Goal: Task Accomplishment & Management: Manage account settings

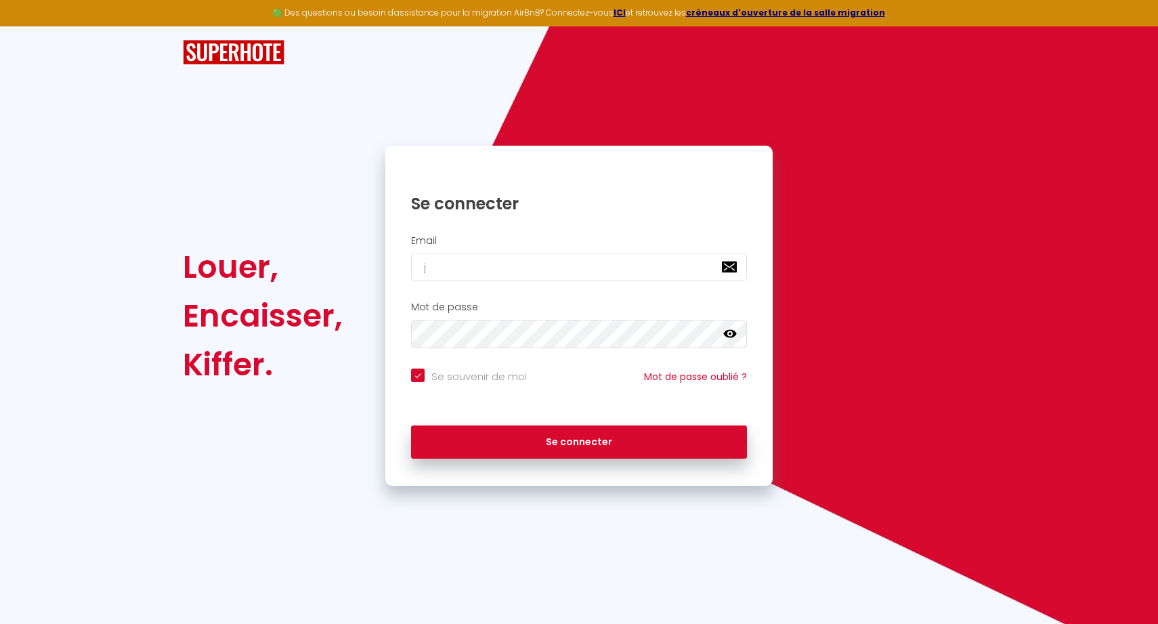
type input "jo"
checkbox input "true"
type input "[PERSON_NAME]"
checkbox input "true"
type input "[PERSON_NAME]"
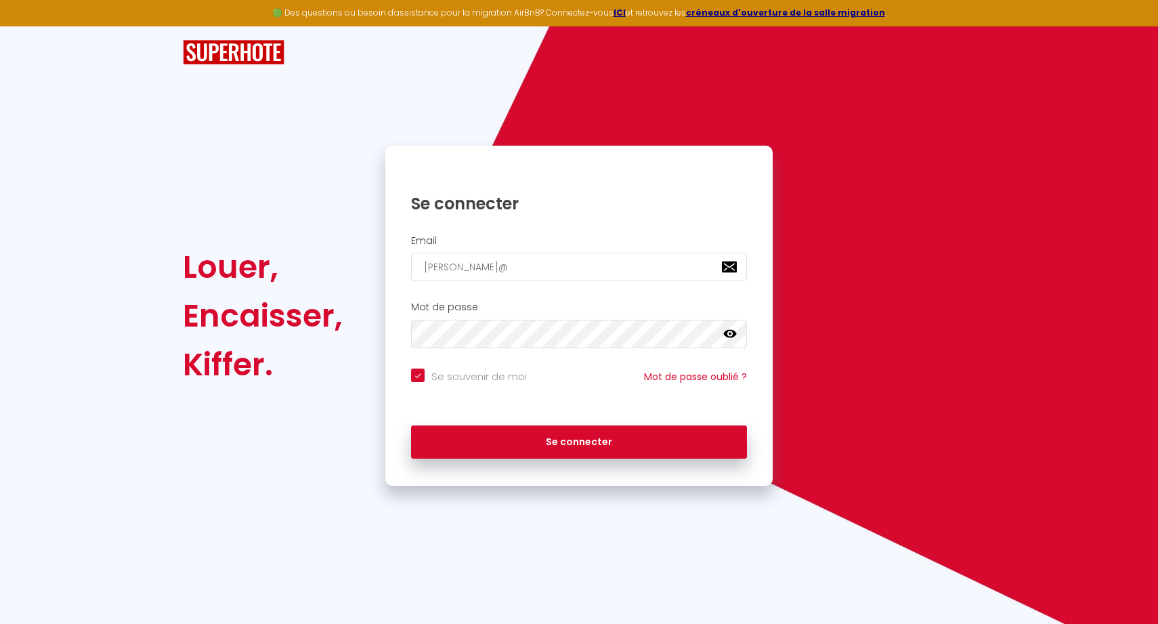
checkbox input "true"
type input "[PERSON_NAME]@van"
checkbox input "true"
type input "[PERSON_NAME]"
checkbox input "true"
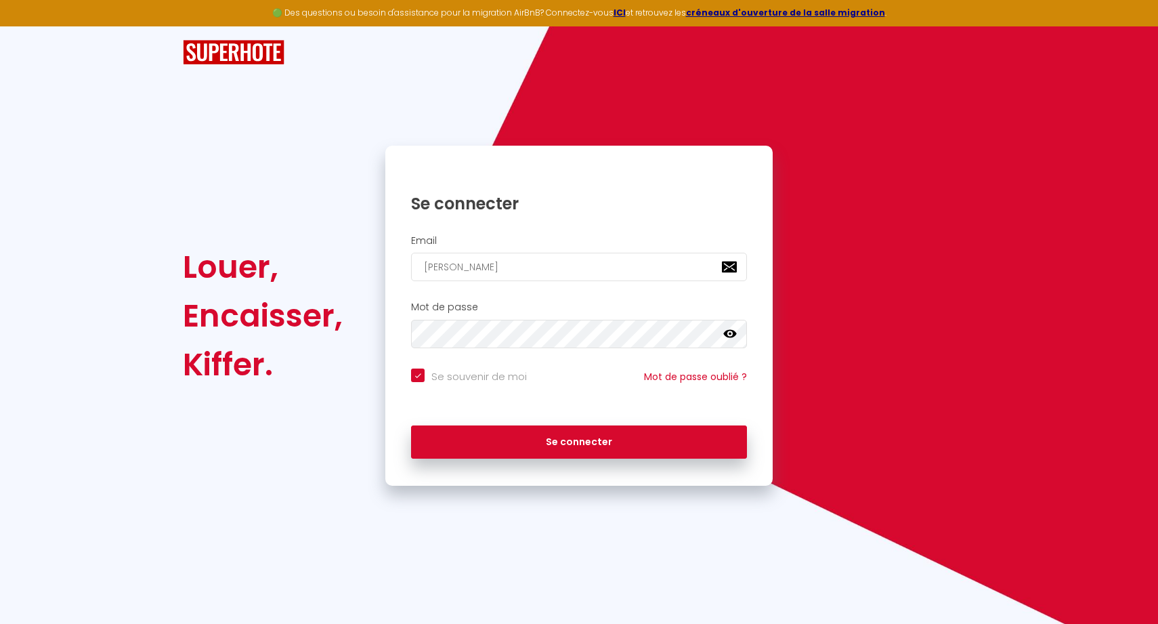
type input "[PERSON_NAME]"
checkbox input "true"
type input "[PERSON_NAME]"
checkbox input "true"
type input "[PERSON_NAME]"
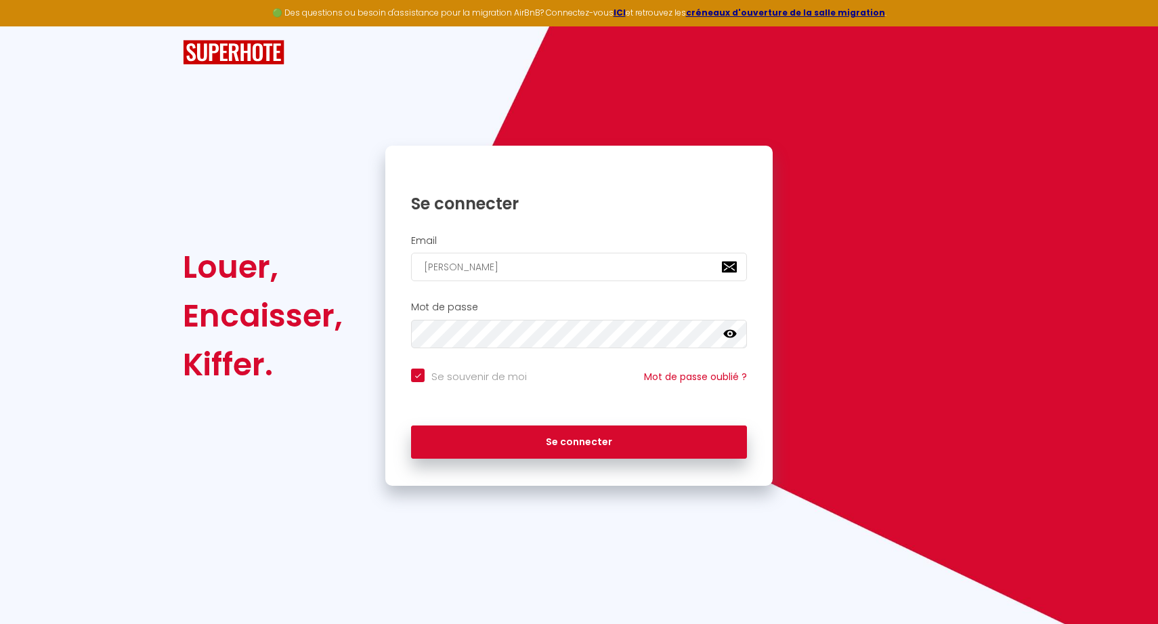
checkbox input "true"
type input "[PERSON_NAME]."
checkbox input "true"
type input "[PERSON_NAME]"
checkbox input "true"
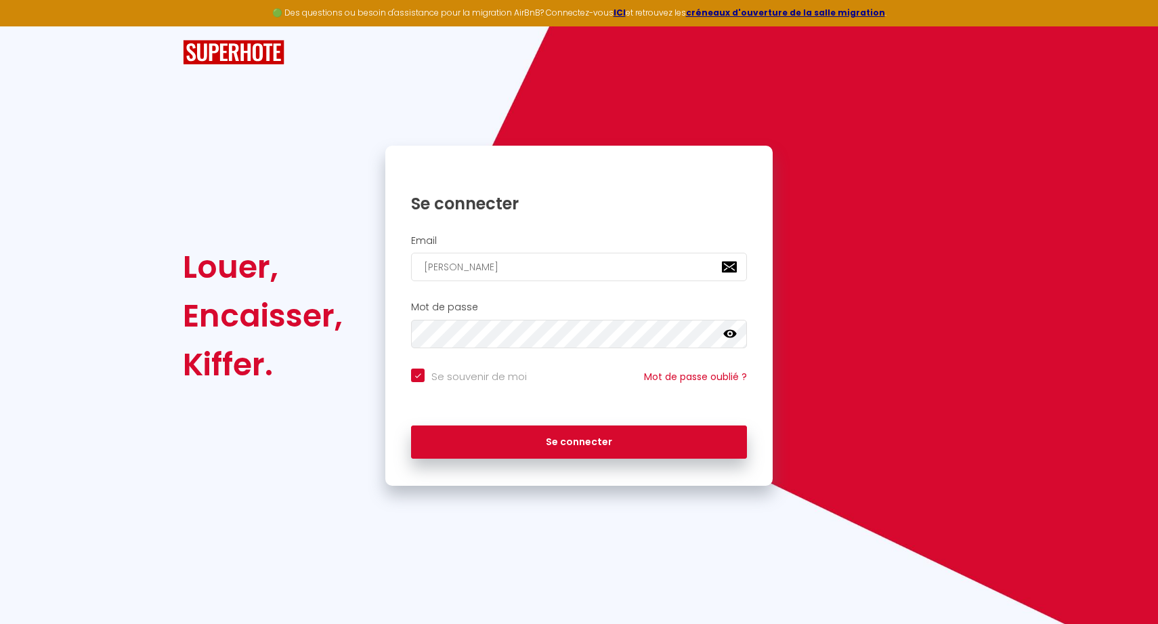
type input "[PERSON_NAME][EMAIL_ADDRESS][DOMAIN_NAME]"
checkbox input "true"
type input "[PERSON_NAME][EMAIL_ADDRESS][DOMAIN_NAME]"
click at [579, 439] on button "Se connecter" at bounding box center [579, 442] width 336 height 34
checkbox input "true"
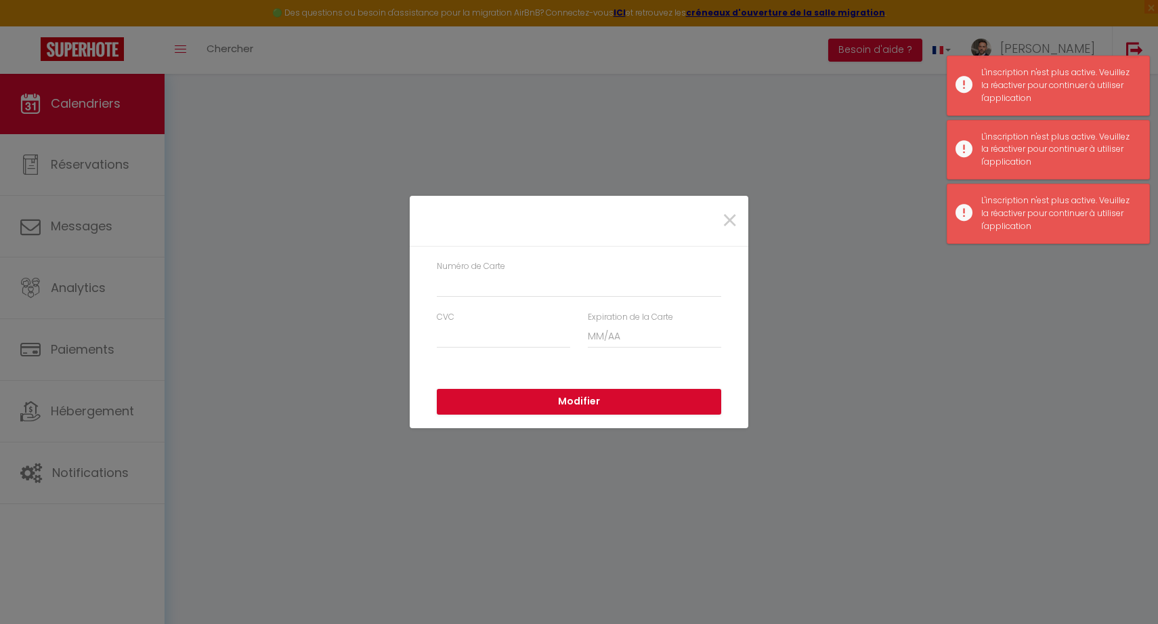
click at [490, 272] on label "Numéro de Carte" at bounding box center [471, 266] width 68 height 13
click at [490, 273] on input "Numéro de Carte" at bounding box center [579, 285] width 284 height 24
click at [422, 274] on div "Numéro de Carte CVC Expiration de la Carte" at bounding box center [579, 310] width 339 height 129
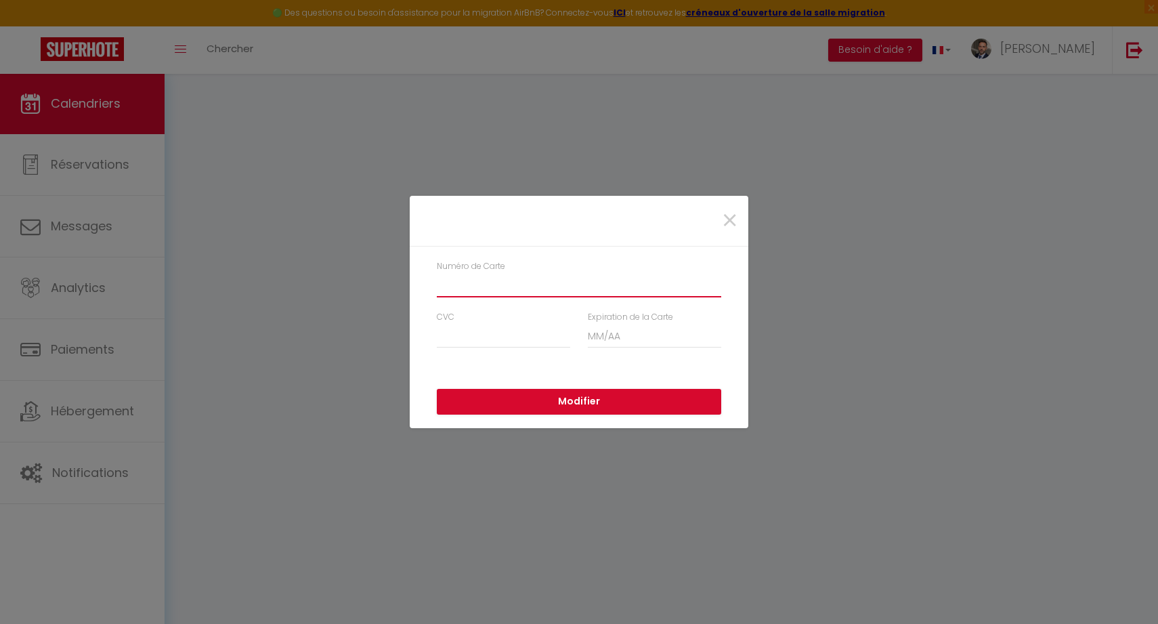
click at [497, 287] on input "Numéro de Carte" at bounding box center [579, 285] width 284 height 24
paste input "[CREDIT_CARD_NUMBER]"
type input "[CREDIT_CARD_NUMBER]"
click at [456, 343] on input "CVC" at bounding box center [503, 336] width 133 height 24
paste input "04/"
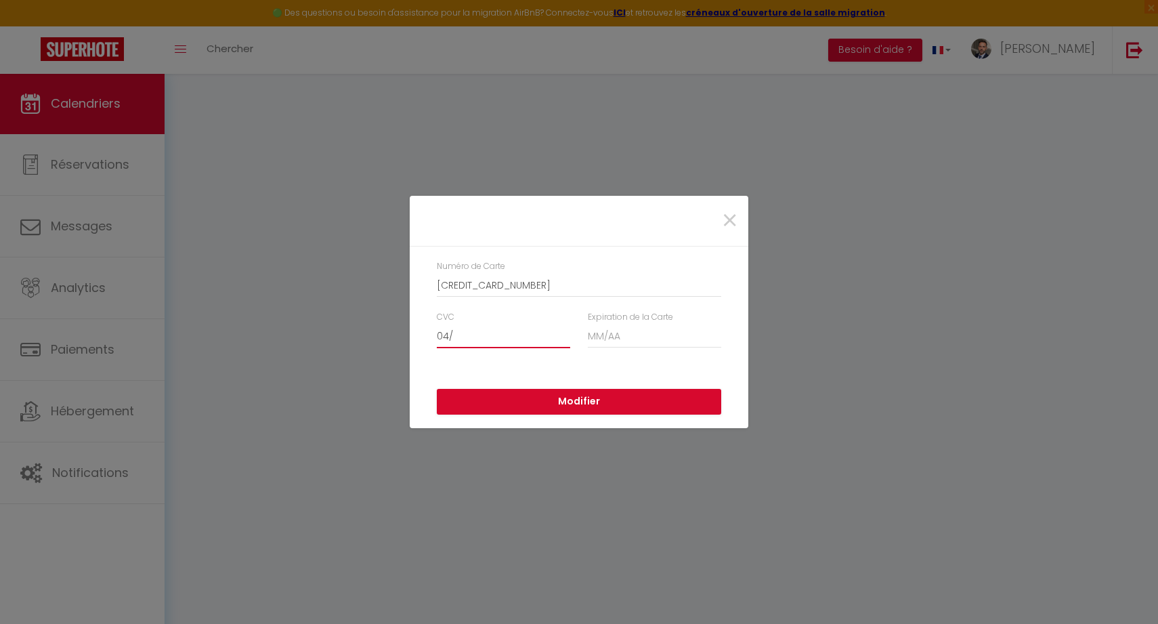
type input "04/"
click at [607, 341] on input "Expiration de la Carte" at bounding box center [654, 336] width 133 height 24
paste input "04/29"
type input "04/29"
click at [475, 341] on input "04/" at bounding box center [503, 336] width 133 height 24
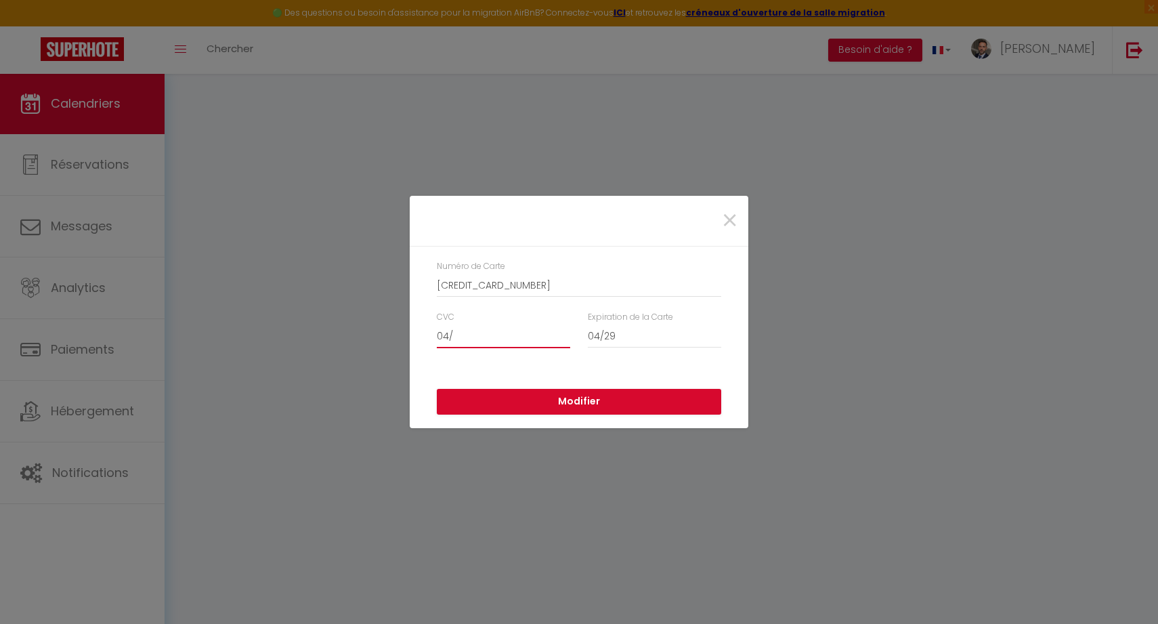
click at [475, 341] on input "04/" at bounding box center [503, 336] width 133 height 24
click at [441, 332] on input "04/" at bounding box center [503, 336] width 133 height 24
type input "215"
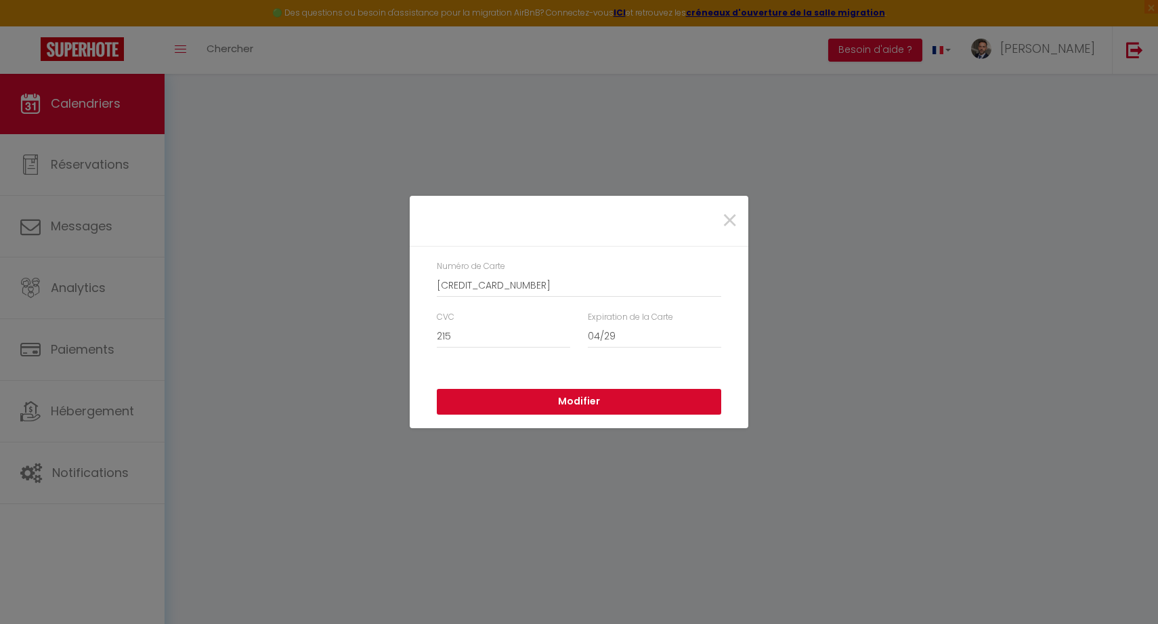
click at [531, 397] on button "Modifier" at bounding box center [579, 402] width 284 height 26
click at [525, 272] on div "Numéro de Carte" at bounding box center [579, 278] width 284 height 37
click at [523, 298] on div "Numéro de Carte" at bounding box center [579, 285] width 302 height 51
click at [517, 276] on input "Numéro de Carte" at bounding box center [579, 285] width 284 height 24
click at [559, 213] on div "×" at bounding box center [579, 221] width 336 height 30
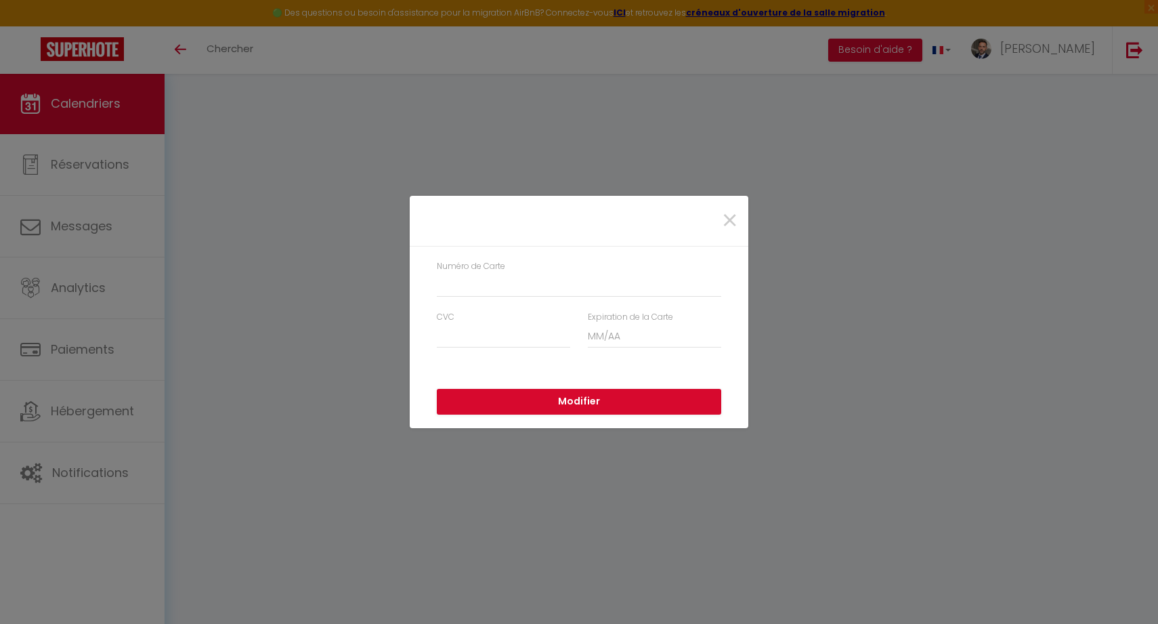
click at [550, 262] on div "Numéro de Carte" at bounding box center [579, 278] width 284 height 37
click at [525, 303] on div "Numéro de Carte" at bounding box center [579, 285] width 302 height 51
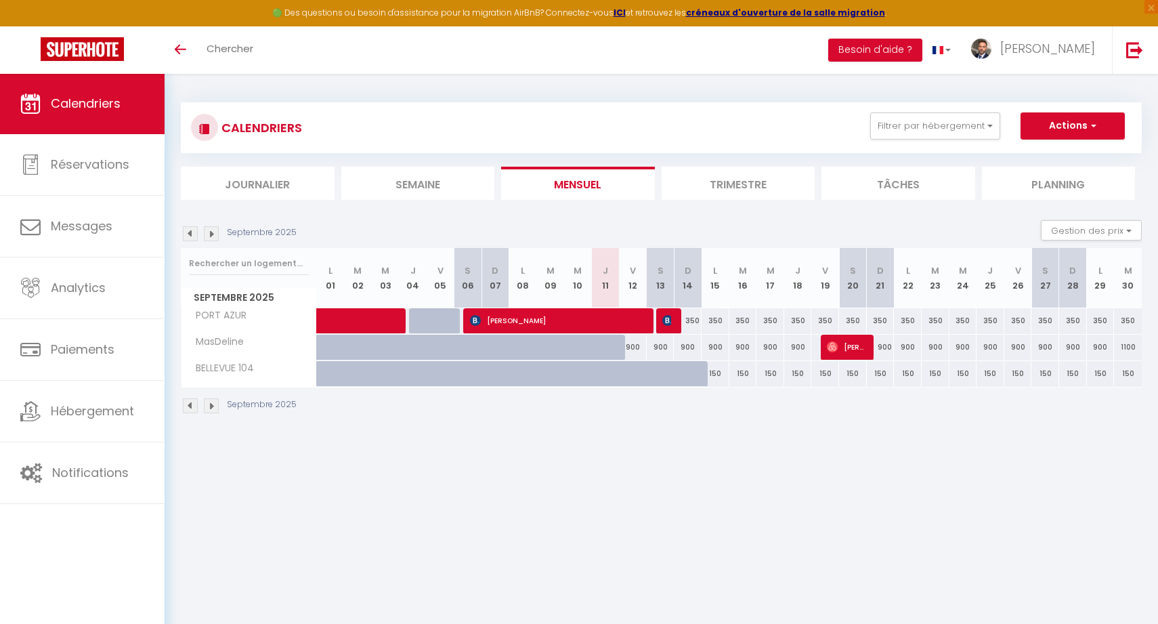
click at [744, 486] on body "🟢 Des questions ou besoin d'assistance pour la migration AirBnB? Connectez-vous…" at bounding box center [579, 385] width 1158 height 624
